Goal: Transaction & Acquisition: Book appointment/travel/reservation

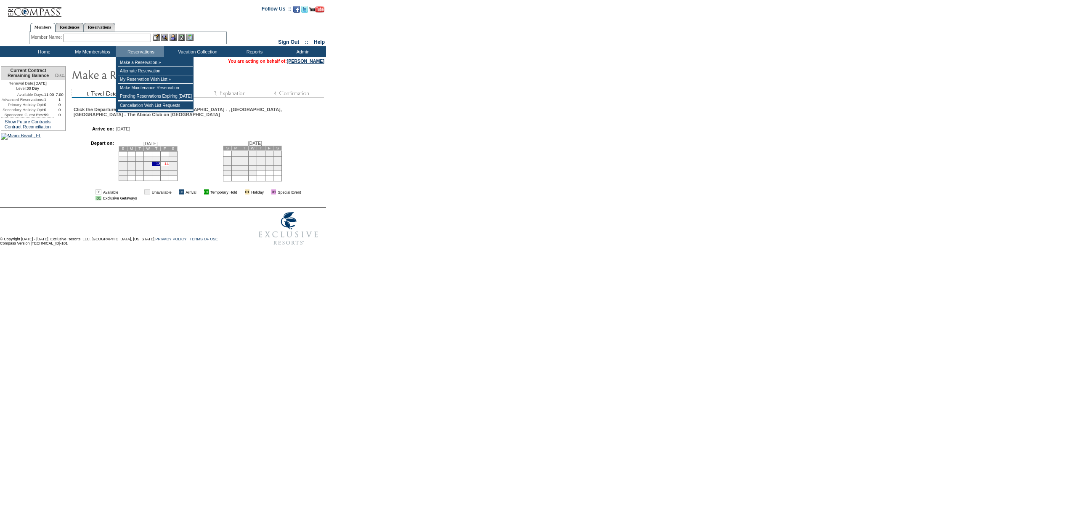
click at [169, 162] on link "14" at bounding box center [166, 164] width 4 height 4
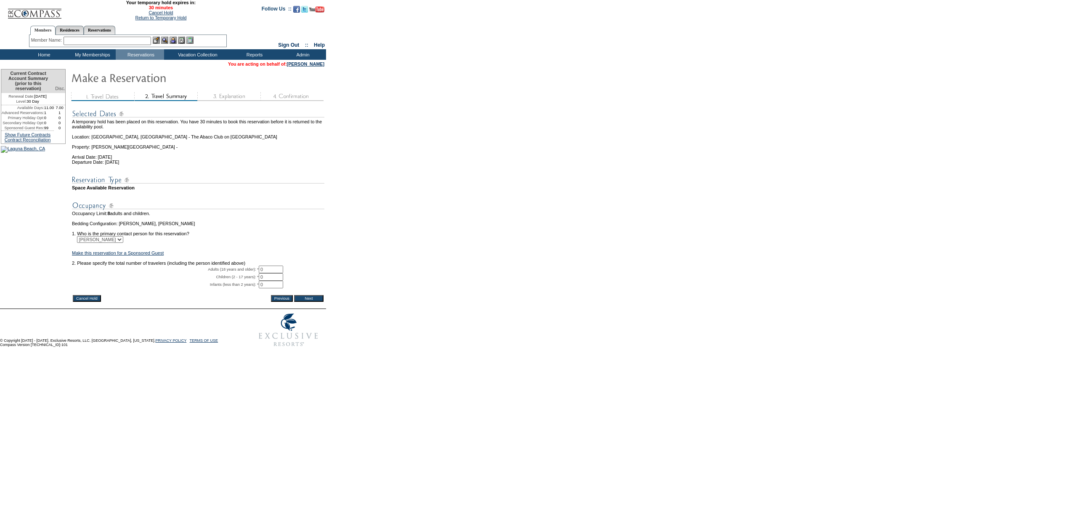
drag, startPoint x: 272, startPoint y: 284, endPoint x: 252, endPoint y: 271, distance: 23.6
click at [239, 274] on tbody "A temporary hold has been placed on this reservation. You have 30 minutes to bo…" at bounding box center [198, 198] width 252 height 190
type input "2"
click at [291, 243] on td "[PERSON_NAME]" at bounding box center [198, 239] width 252 height 7
click at [313, 302] on input "Next" at bounding box center [308, 298] width 29 height 7
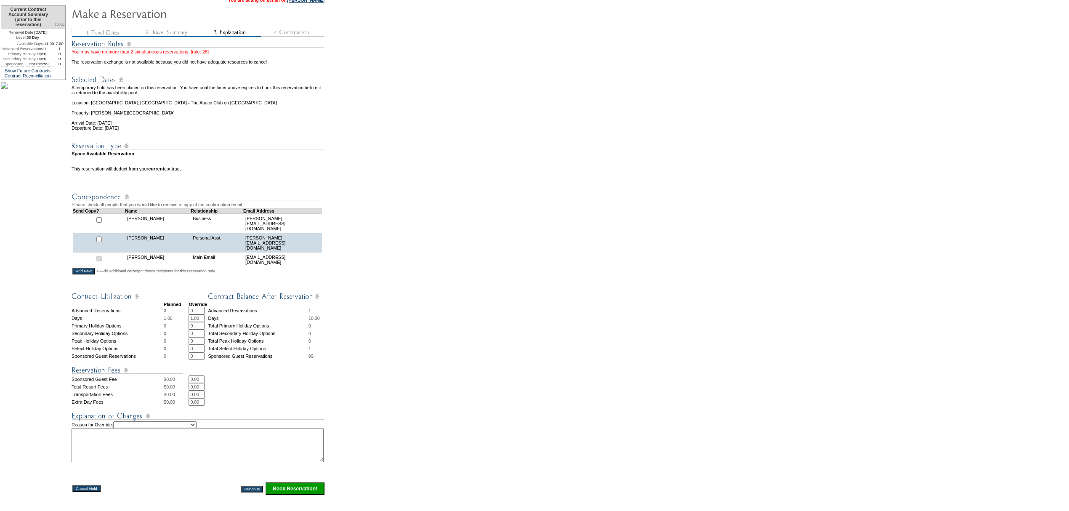
scroll to position [162, 0]
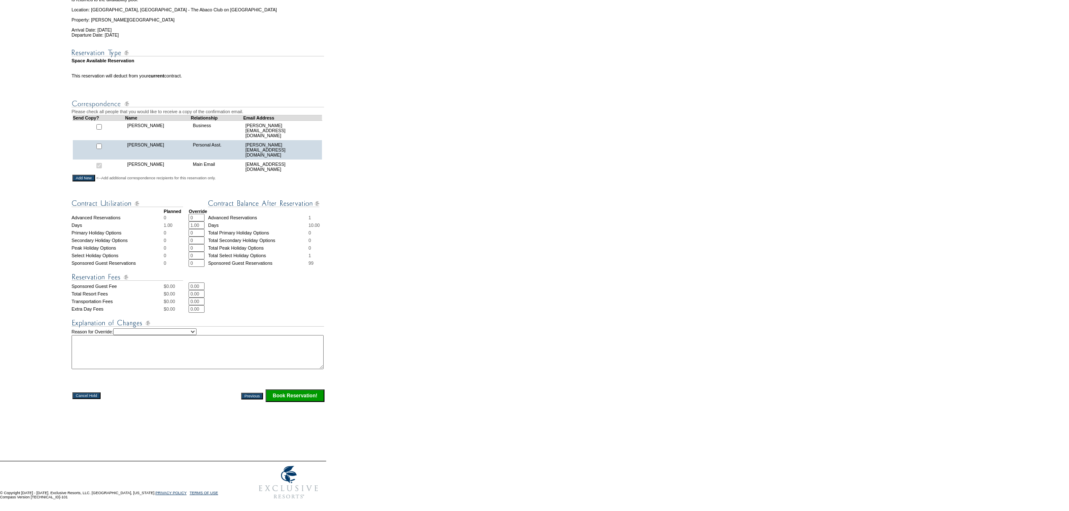
drag, startPoint x: 211, startPoint y: 327, endPoint x: 200, endPoint y: 319, distance: 13.8
click at [196, 328] on select "Creating Continuous Stay Days Rebooked After Cancellation Editing Occupant Expe…" at bounding box center [154, 331] width 83 height 7
click at [188, 329] on select "Creating Continuous Stay Days Rebooked After Cancellation Editing Occupant Expe…" at bounding box center [154, 331] width 83 height 7
select select "1044"
click at [124, 328] on select "Creating Continuous Stay Days Rebooked After Cancellation Editing Occupant Expe…" at bounding box center [154, 331] width 83 height 7
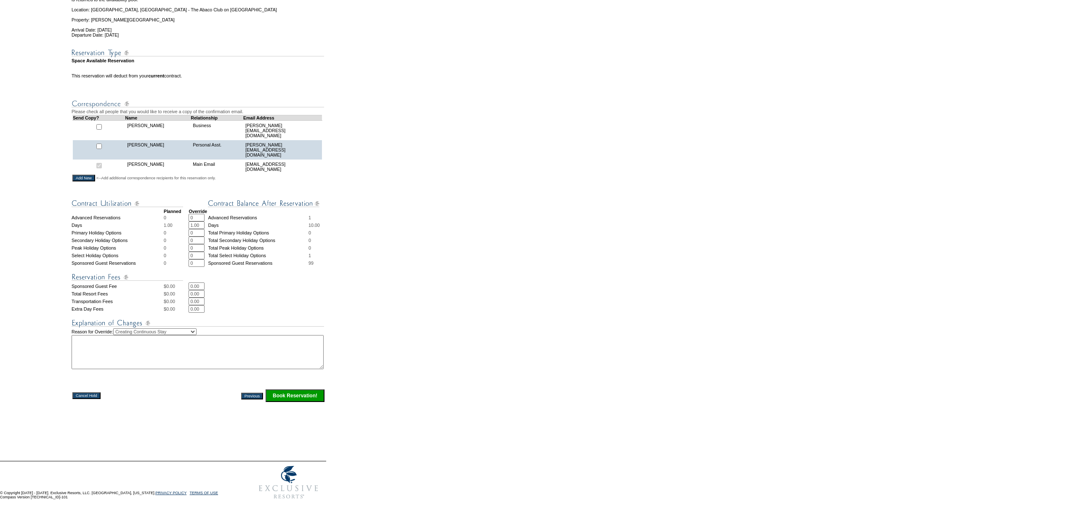
click at [169, 348] on textarea at bounding box center [198, 352] width 252 height 34
type textarea "JW"
click at [312, 393] on input "Book Reservation!" at bounding box center [294, 395] width 59 height 13
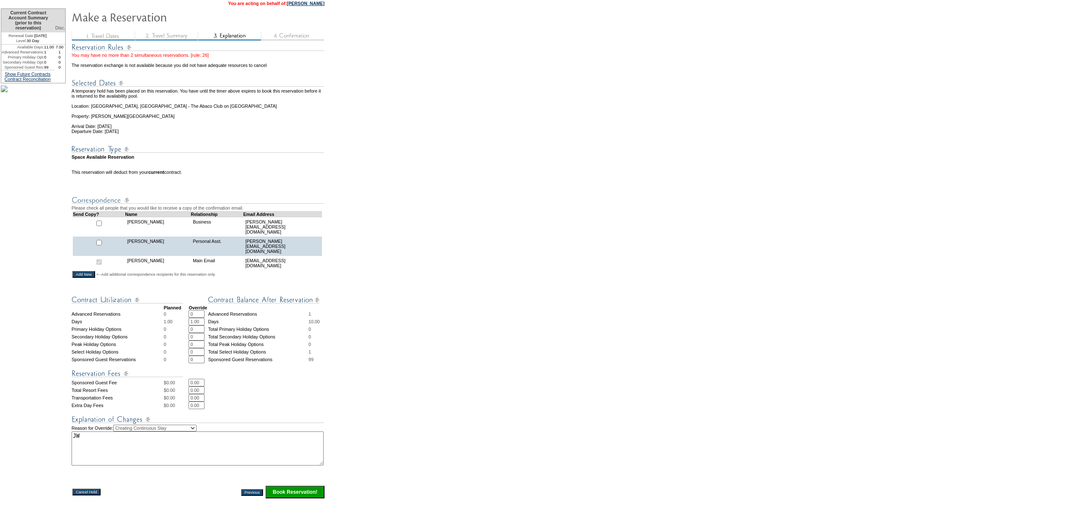
scroll to position [0, 0]
